Goal: Contribute content: Add original content to the website for others to see

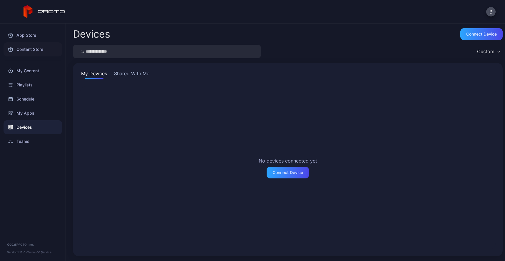
click at [33, 47] on div "Content Store" at bounding box center [33, 49] width 59 height 14
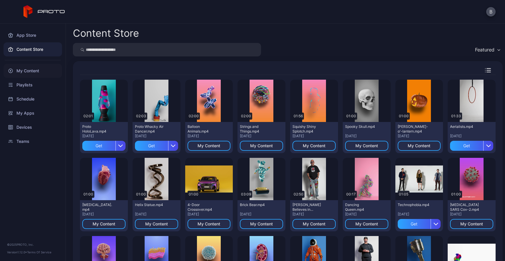
click at [38, 72] on div "My Content" at bounding box center [33, 71] width 59 height 14
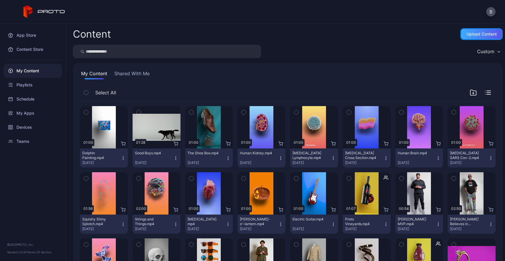
click at [468, 39] on div "Upload Content" at bounding box center [481, 34] width 42 height 12
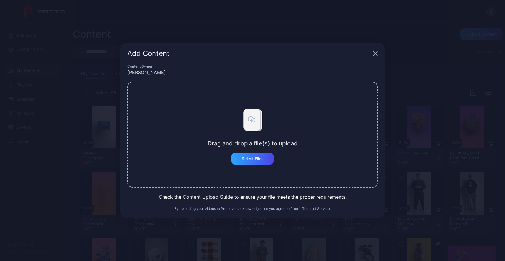
click at [373, 55] on div "Add Content" at bounding box center [252, 53] width 265 height 21
click at [378, 51] on div "Add Content" at bounding box center [252, 53] width 265 height 21
click at [376, 54] on icon "button" at bounding box center [375, 53] width 5 height 5
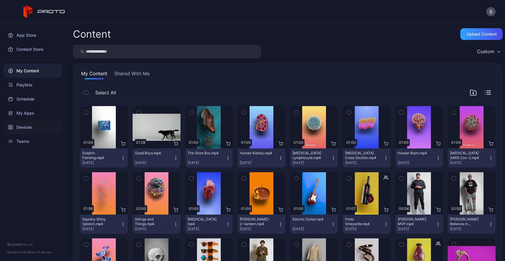
click at [26, 130] on div "Devices" at bounding box center [33, 127] width 59 height 14
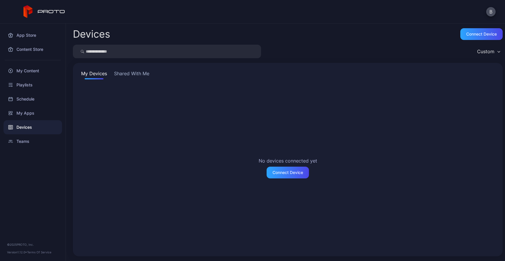
click at [128, 75] on button "Shared With Me" at bounding box center [132, 74] width 38 height 9
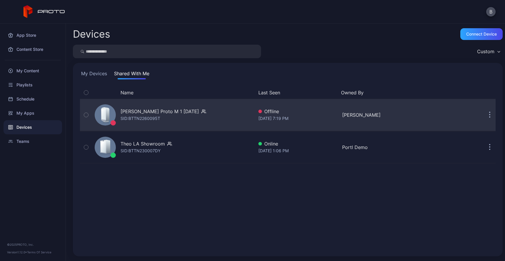
click at [89, 116] on button "button" at bounding box center [86, 115] width 12 height 32
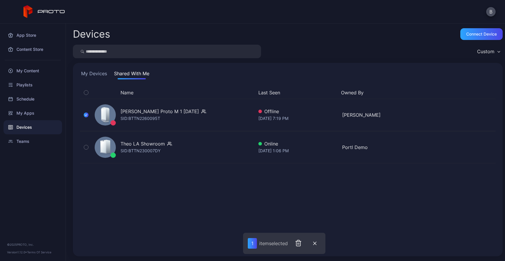
click at [88, 94] on icon "button" at bounding box center [86, 92] width 4 height 6
click at [88, 94] on icon "button" at bounding box center [86, 92] width 5 height 6
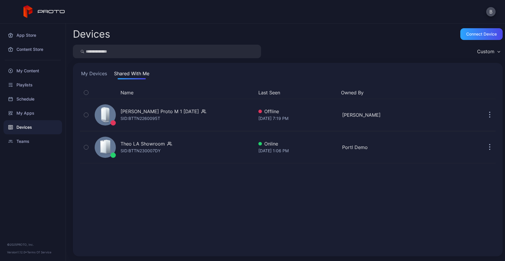
click at [361, 241] on div "Name Last Seen Owned By [PERSON_NAME] Proto M 1 [DATE] SID: BTTN2260095T Offlin…" at bounding box center [288, 167] width 416 height 163
